Goal: Find specific page/section: Find specific page/section

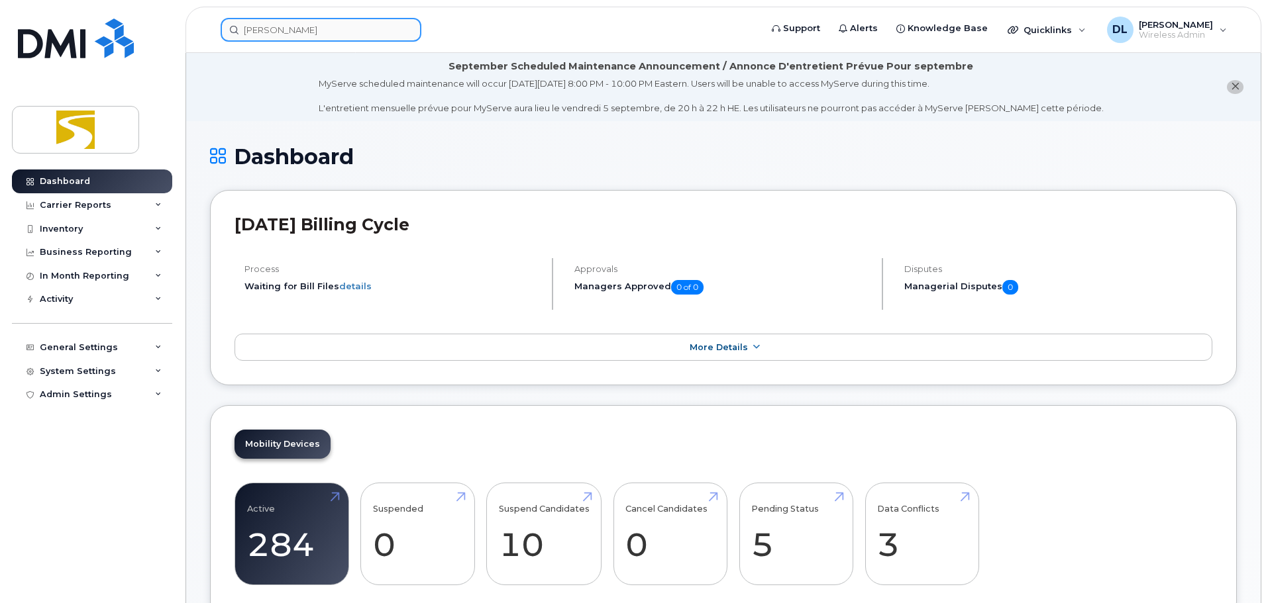
scroll to position [66, 0]
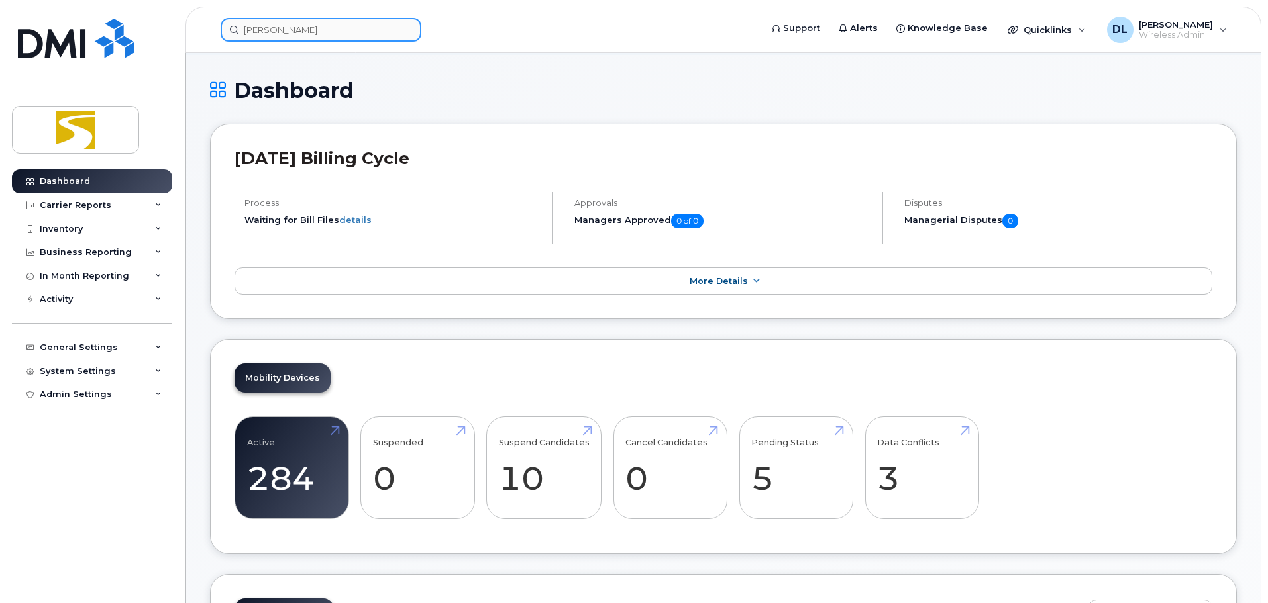
click at [321, 27] on input "[PERSON_NAME]" at bounding box center [321, 30] width 201 height 24
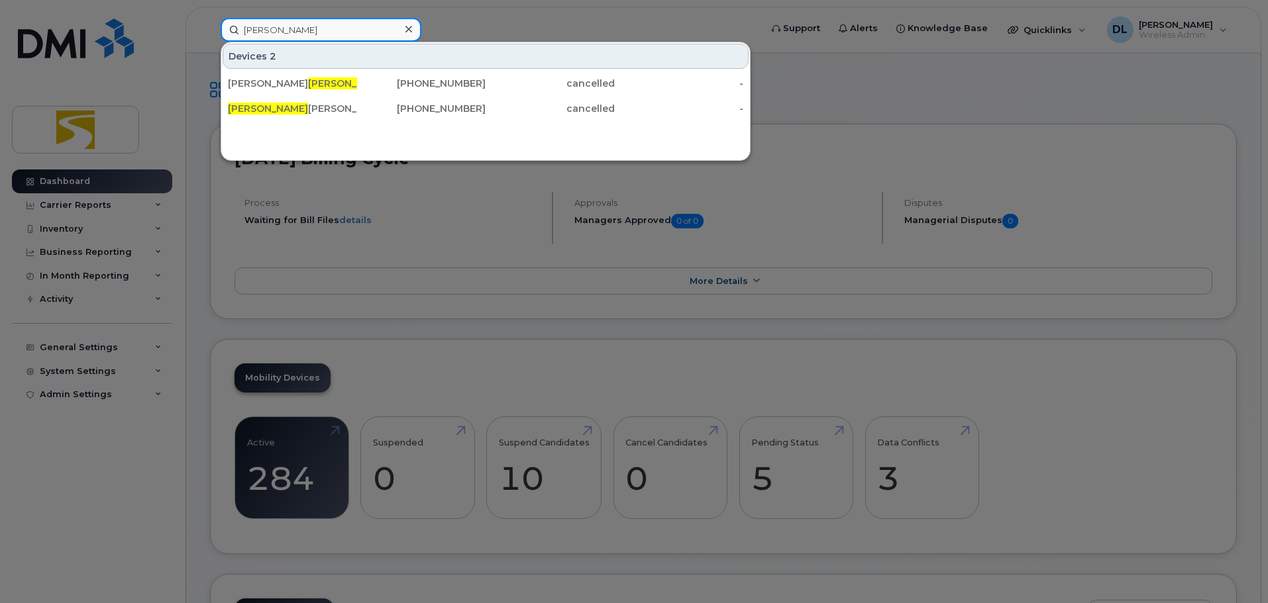
drag, startPoint x: 0, startPoint y: 0, endPoint x: 210, endPoint y: 14, distance: 210.4
click at [210, 25] on div "[PERSON_NAME] 2 [PERSON_NAME] [PHONE_NUMBER] cancelled - [PERSON_NAME] [PHONE_N…" at bounding box center [486, 30] width 552 height 24
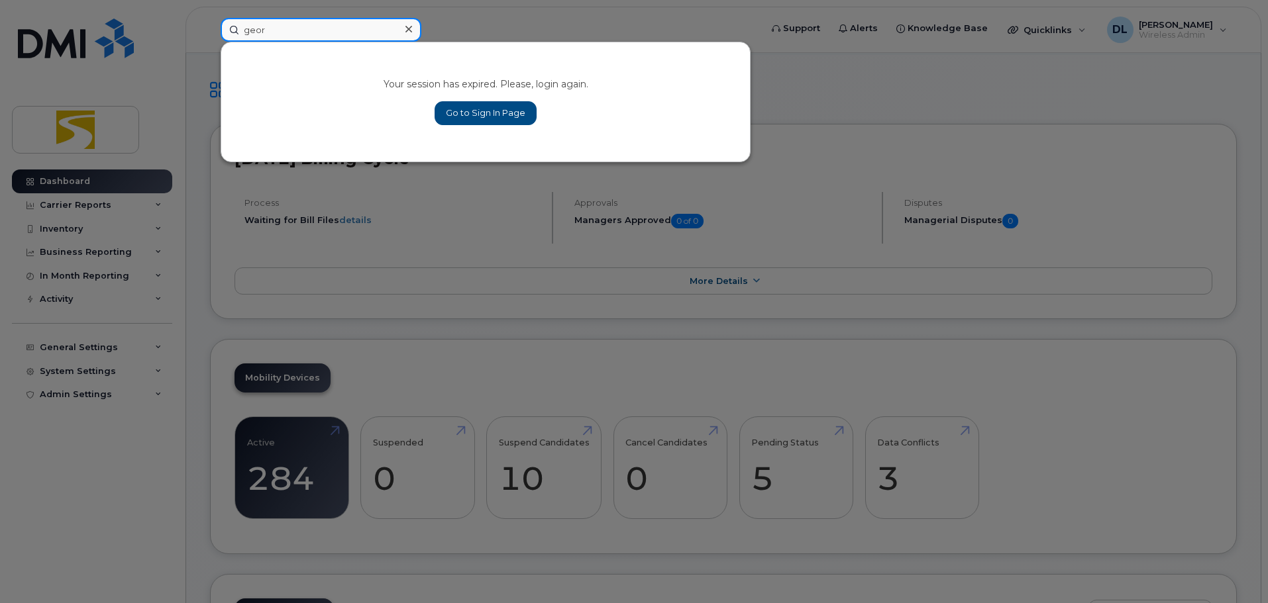
type input "geor"
click at [518, 103] on link "Go to Sign In Page" at bounding box center [486, 113] width 102 height 24
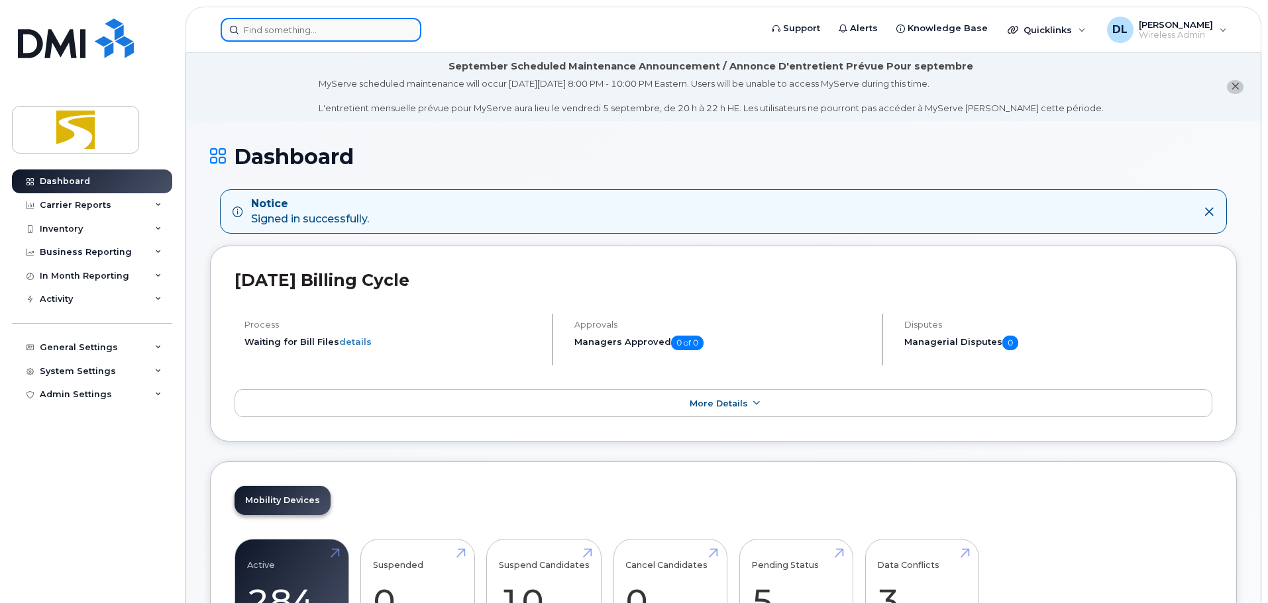
click at [293, 27] on input at bounding box center [321, 30] width 201 height 24
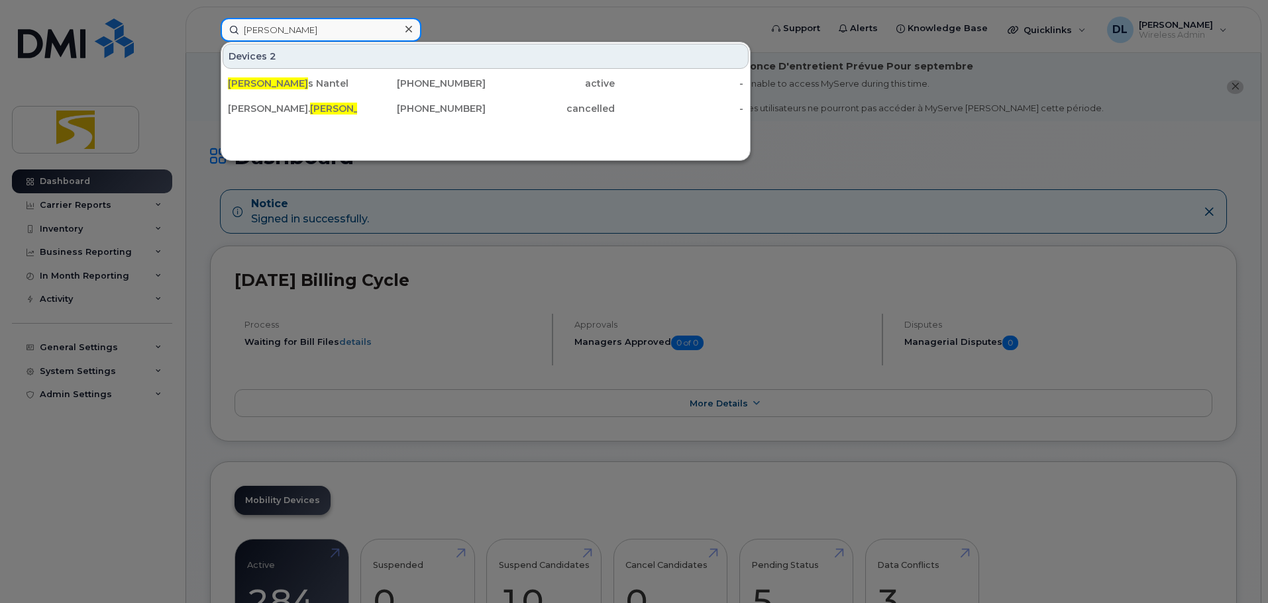
type input "[PERSON_NAME]"
